Goal: Check status: Check status

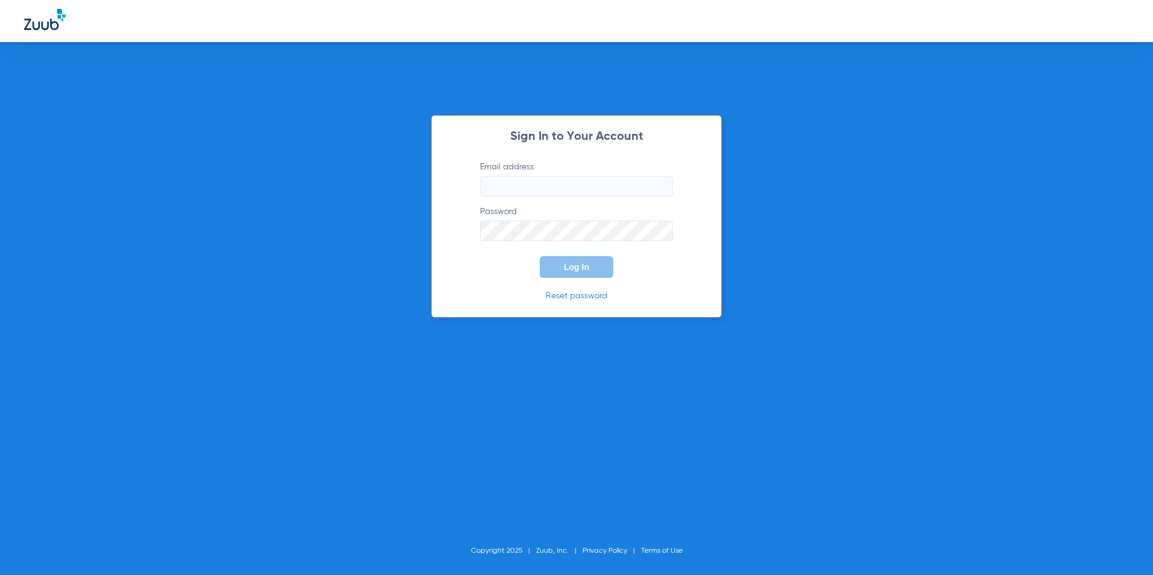
type input "[EMAIL_ADDRESS][DOMAIN_NAME]"
type input "plymouthdental36@gmail.com"
click at [587, 266] on span "Log In" at bounding box center [576, 267] width 25 height 10
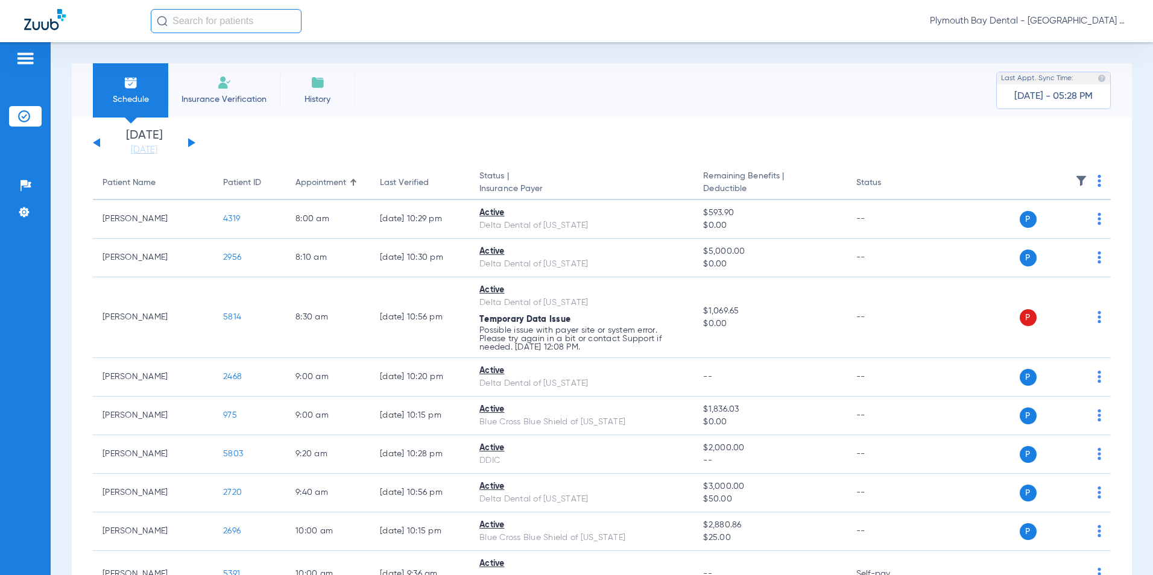
click at [189, 136] on div "Saturday 06-14-2025 Sunday 06-15-2025 Monday 06-16-2025 Tuesday 06-17-2025 Wedn…" at bounding box center [144, 143] width 102 height 27
click at [189, 141] on button at bounding box center [191, 142] width 7 height 9
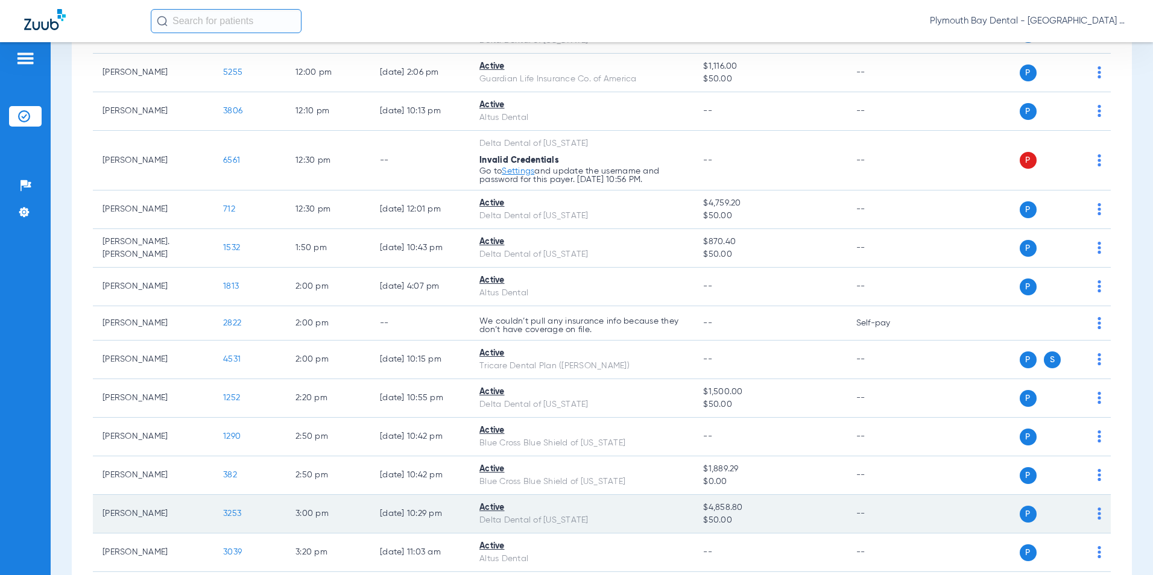
scroll to position [669, 0]
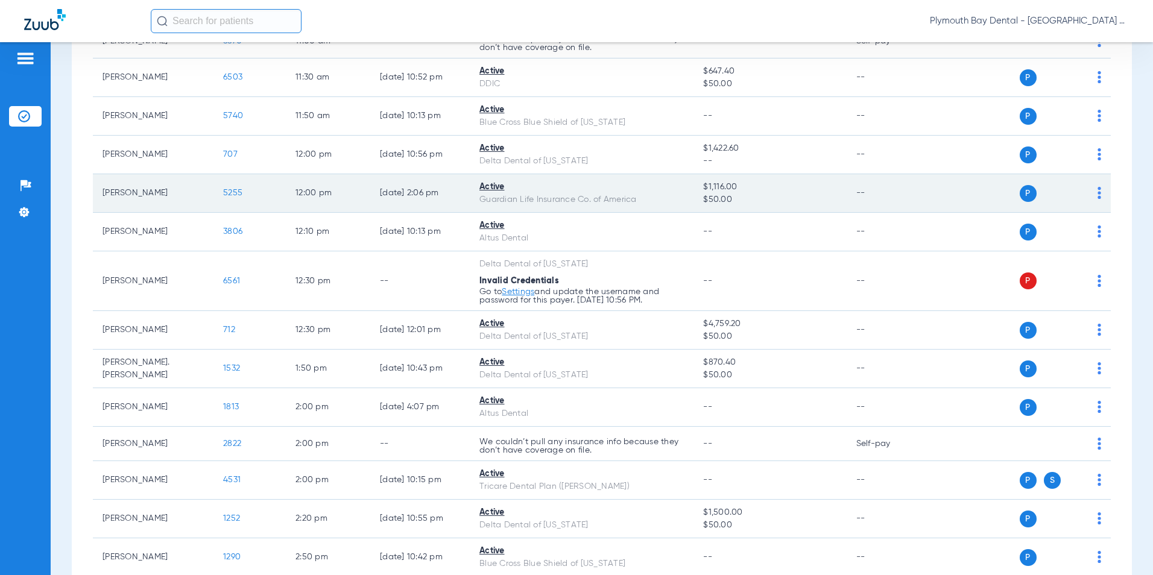
click at [229, 191] on span "5255" at bounding box center [232, 193] width 19 height 8
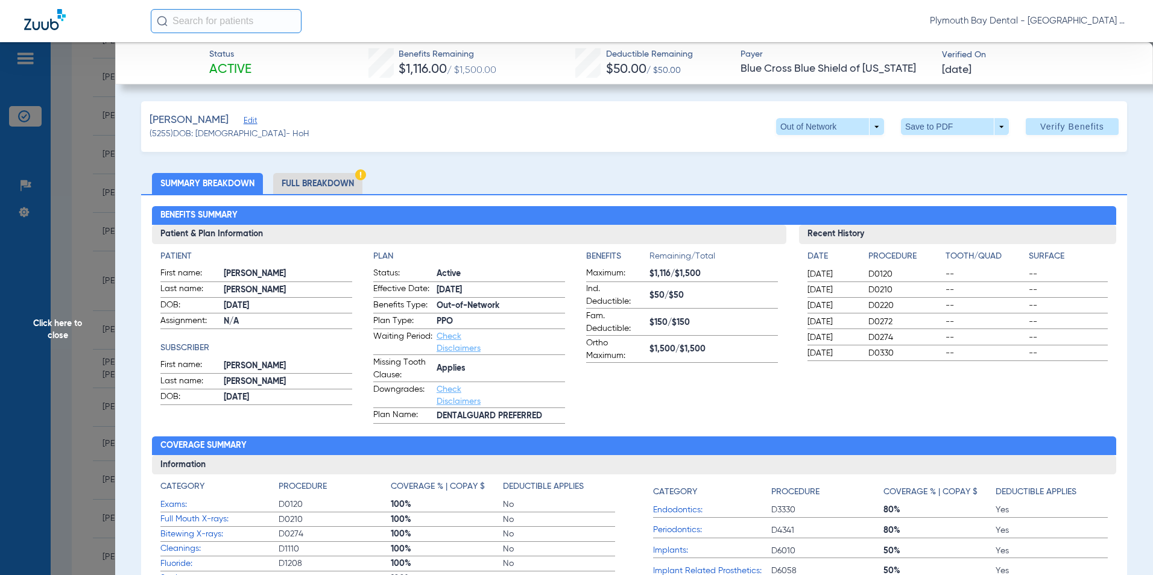
click at [333, 181] on li "Full Breakdown" at bounding box center [317, 183] width 89 height 21
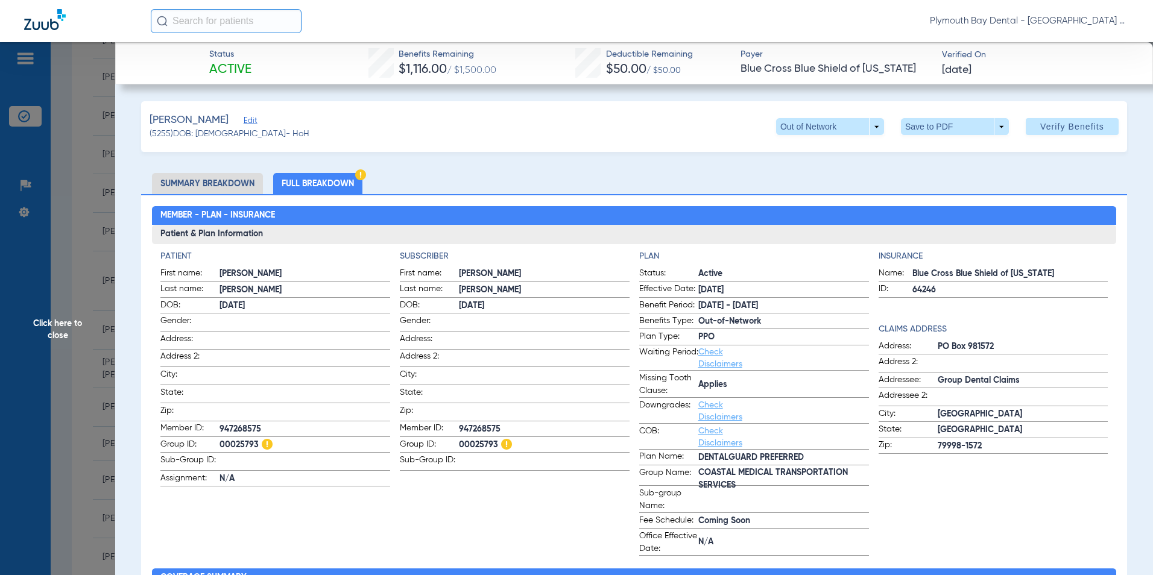
click at [90, 117] on span "Click here to close" at bounding box center [57, 329] width 115 height 575
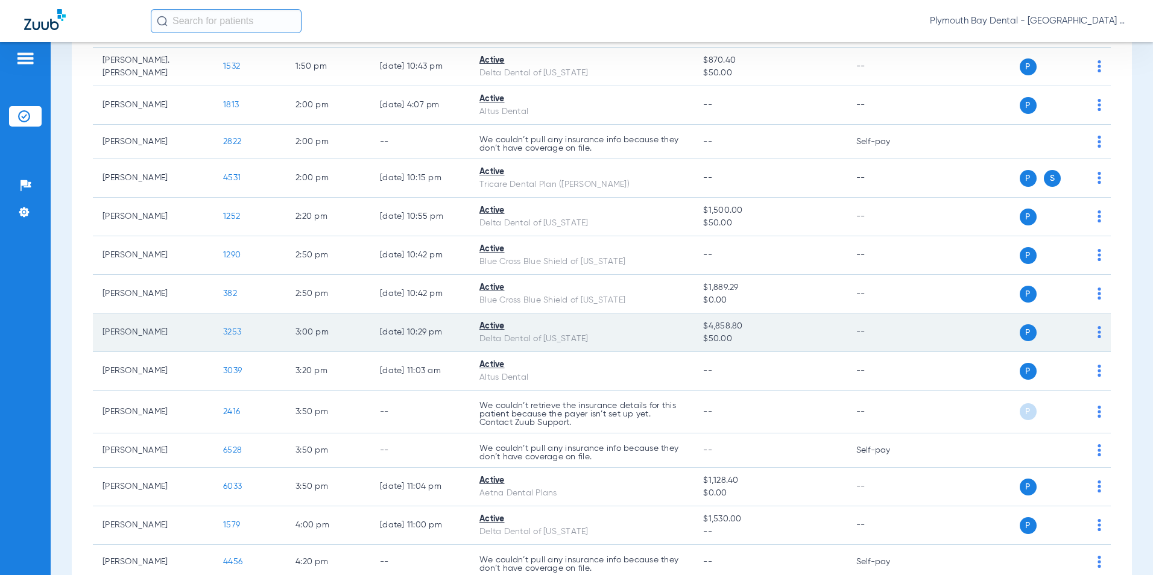
scroll to position [970, 0]
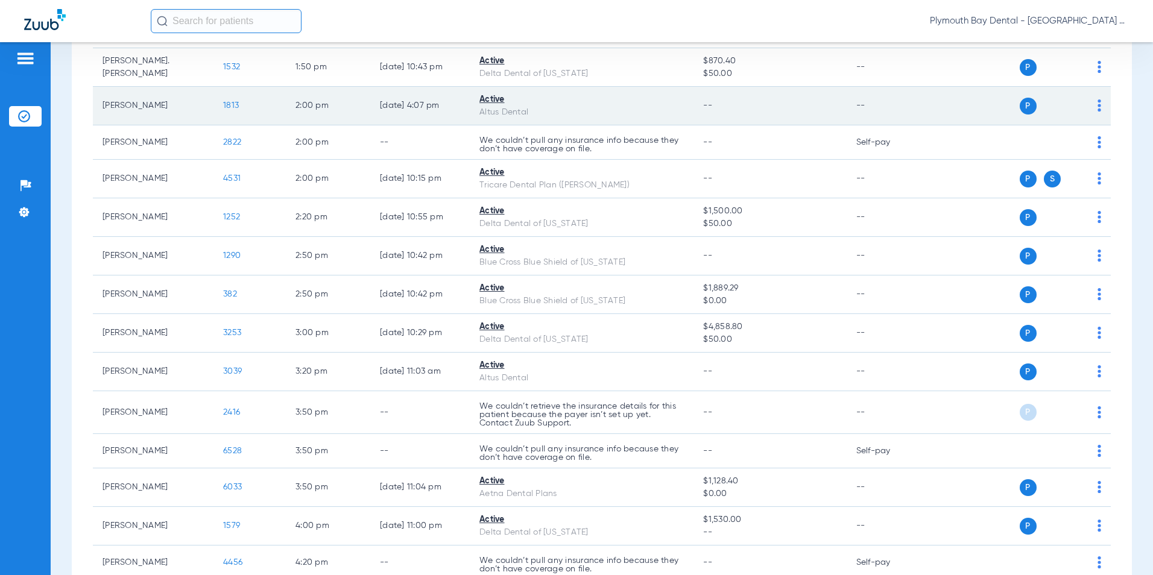
click at [233, 102] on span "1813" at bounding box center [231, 105] width 16 height 8
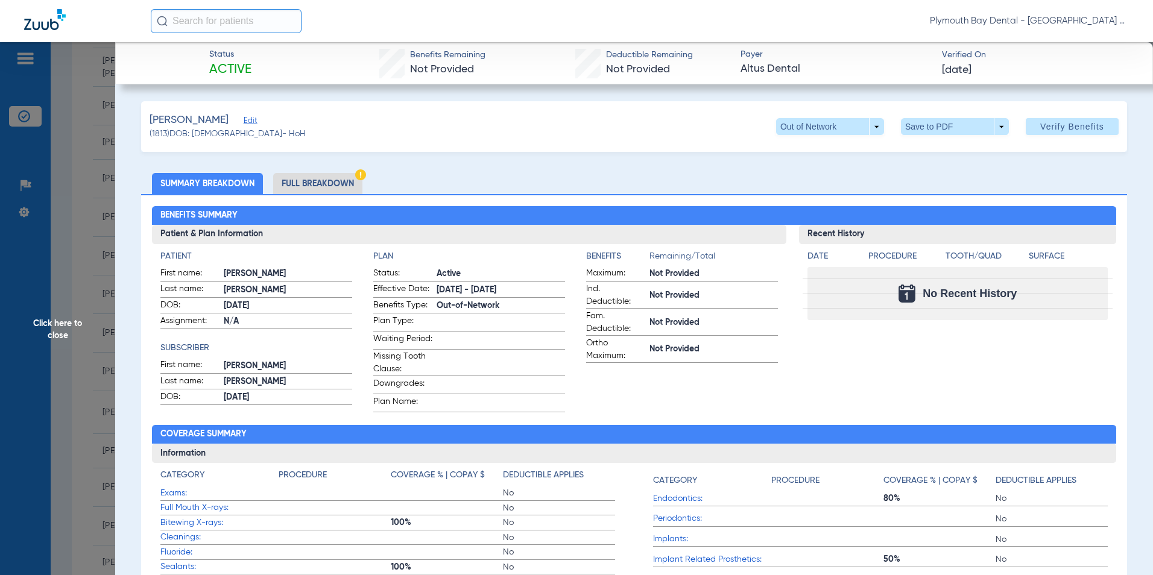
click at [325, 185] on li "Full Breakdown" at bounding box center [317, 183] width 89 height 21
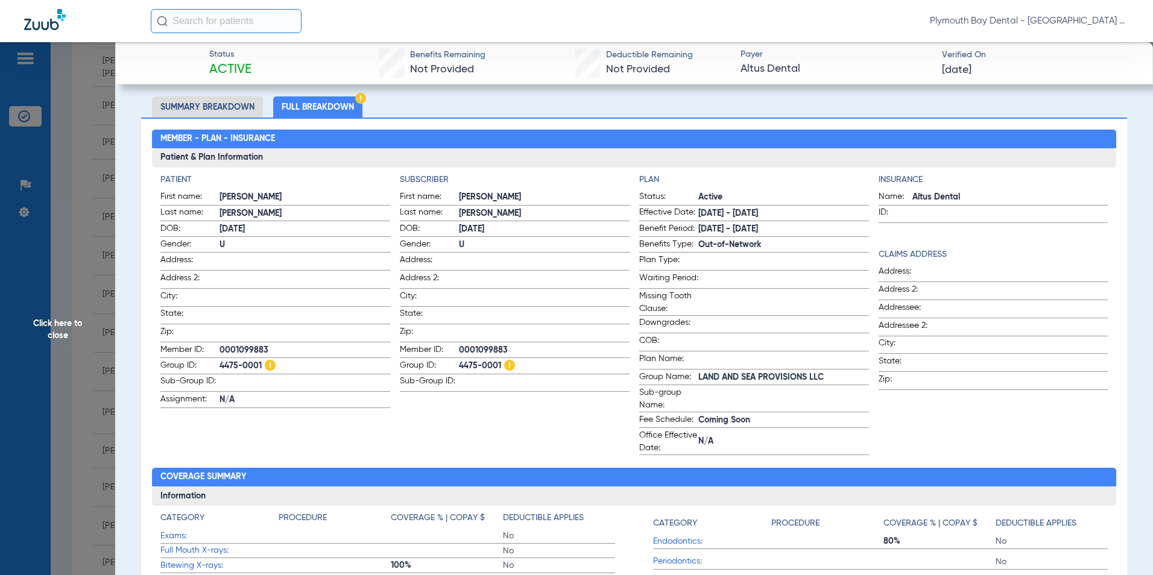
scroll to position [0, 0]
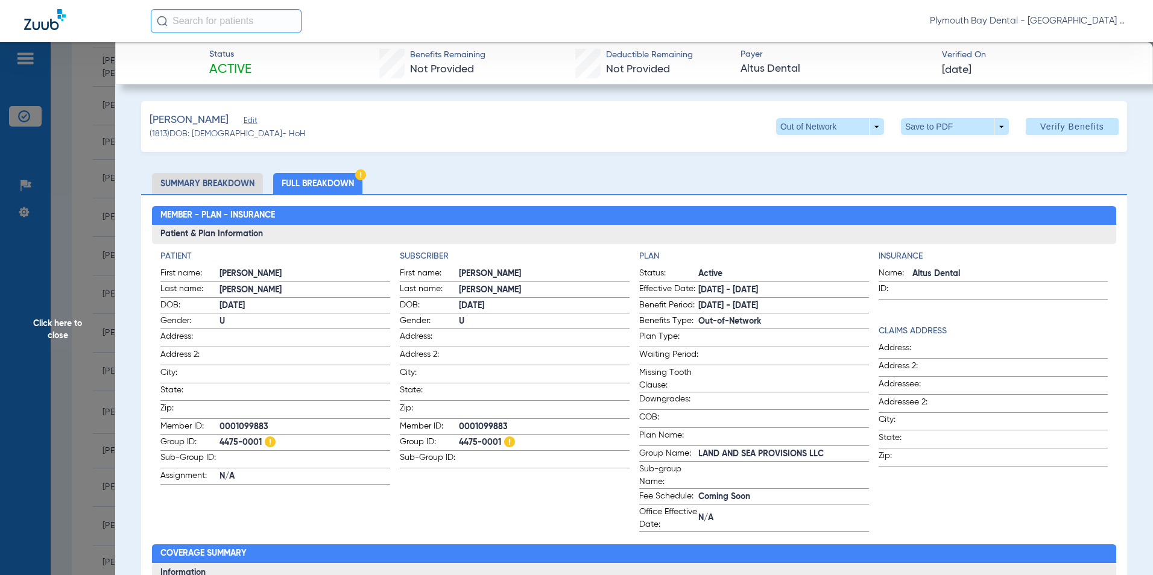
click at [214, 181] on li "Summary Breakdown" at bounding box center [207, 183] width 111 height 21
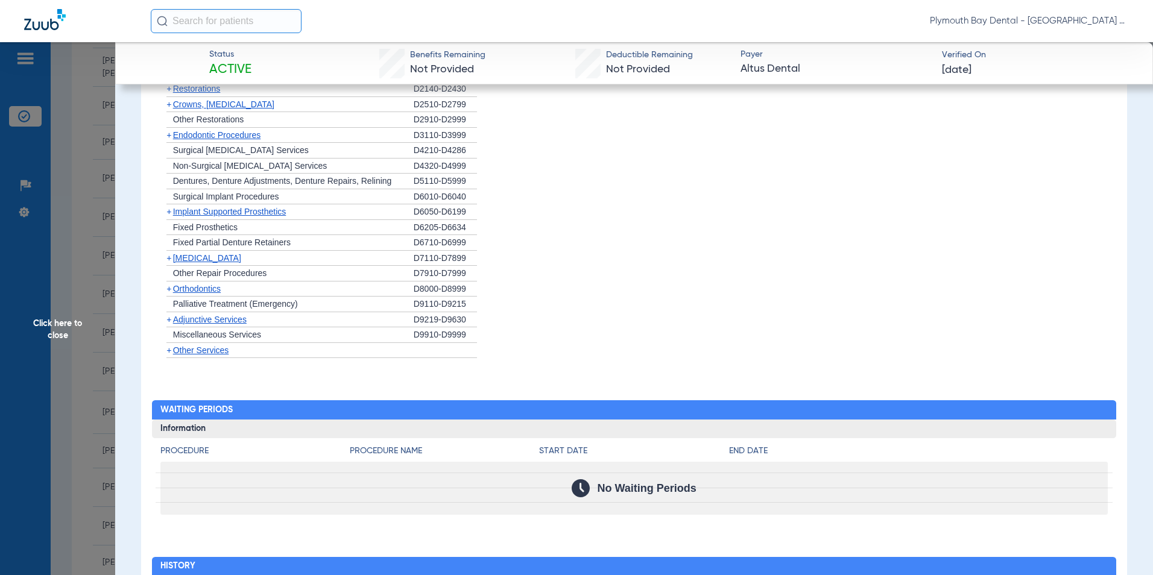
scroll to position [913, 0]
